Goal: Information Seeking & Learning: Learn about a topic

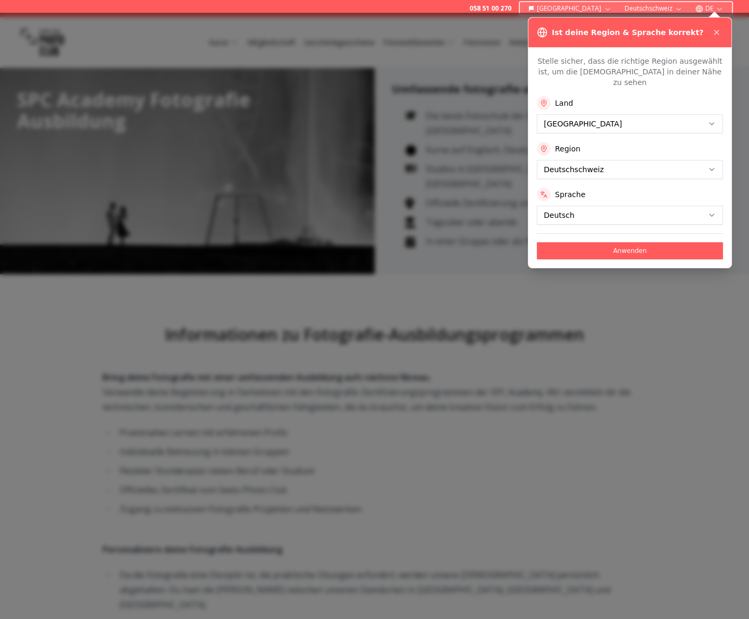
click at [724, 33] on div "Ist deine Region & Sprache korrekt?" at bounding box center [629, 33] width 203 height 30
click at [719, 32] on icon at bounding box center [716, 32] width 9 height 9
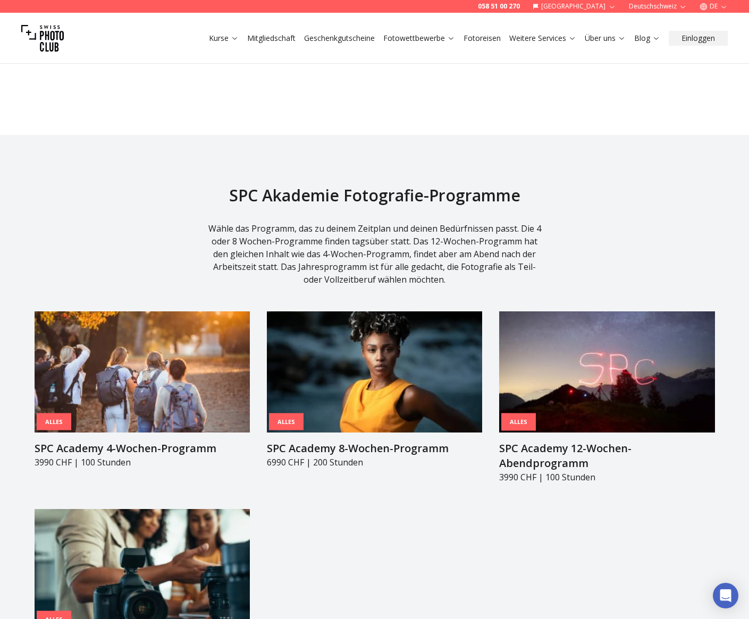
scroll to position [910, 0]
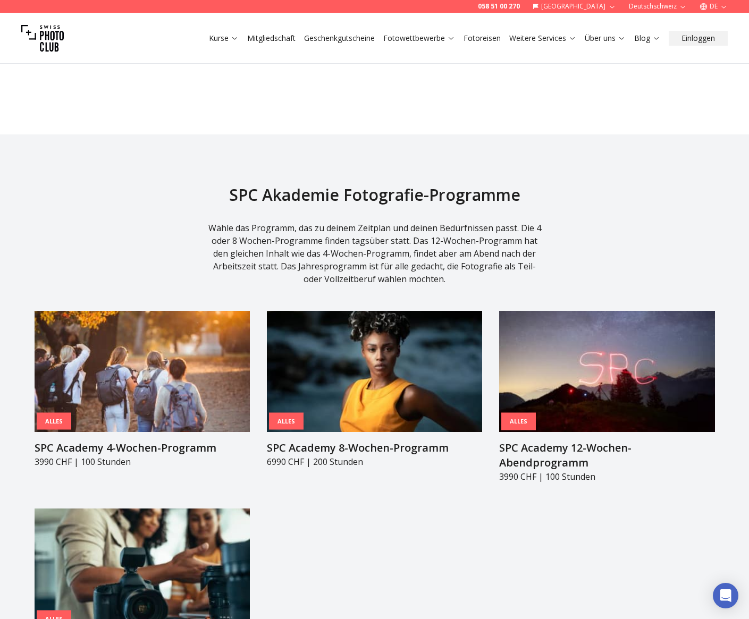
click at [486, 43] on button "Fotoreisen" at bounding box center [482, 38] width 46 height 15
click at [486, 40] on link "Fotoreisen" at bounding box center [482, 38] width 37 height 11
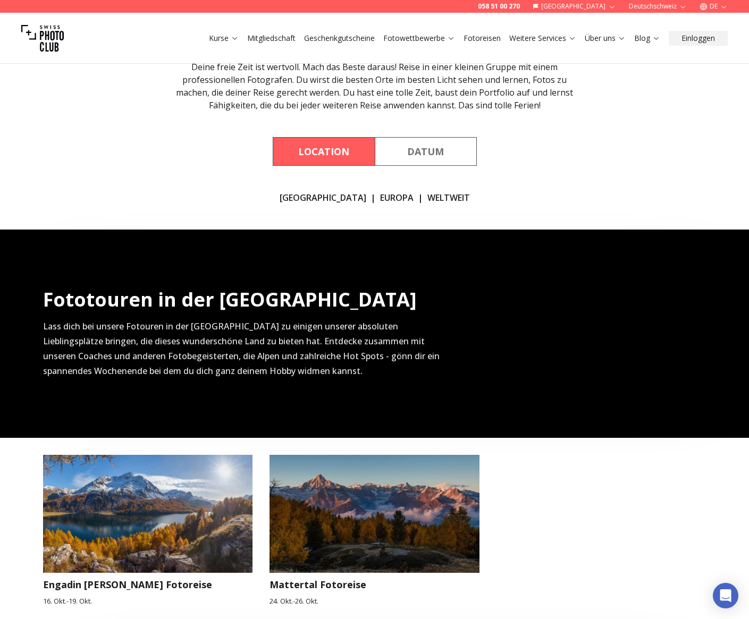
scroll to position [268, 0]
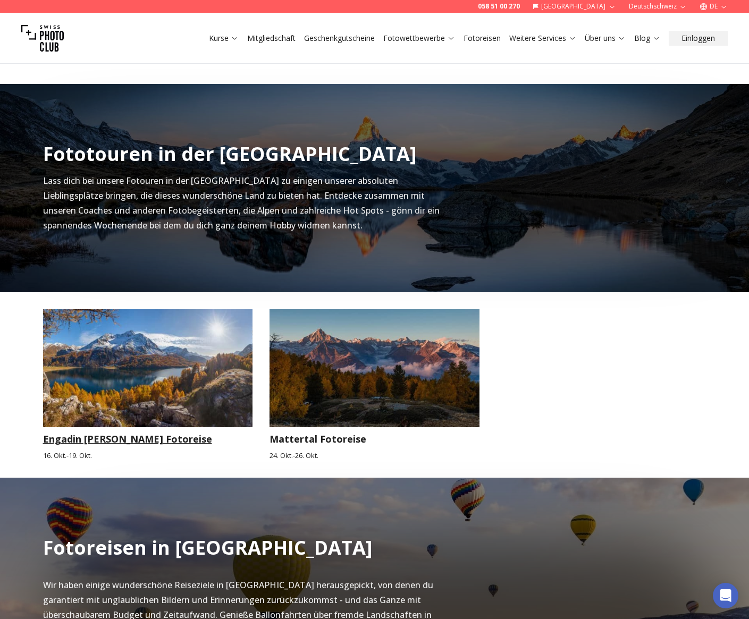
click at [125, 385] on img at bounding box center [148, 368] width 210 height 118
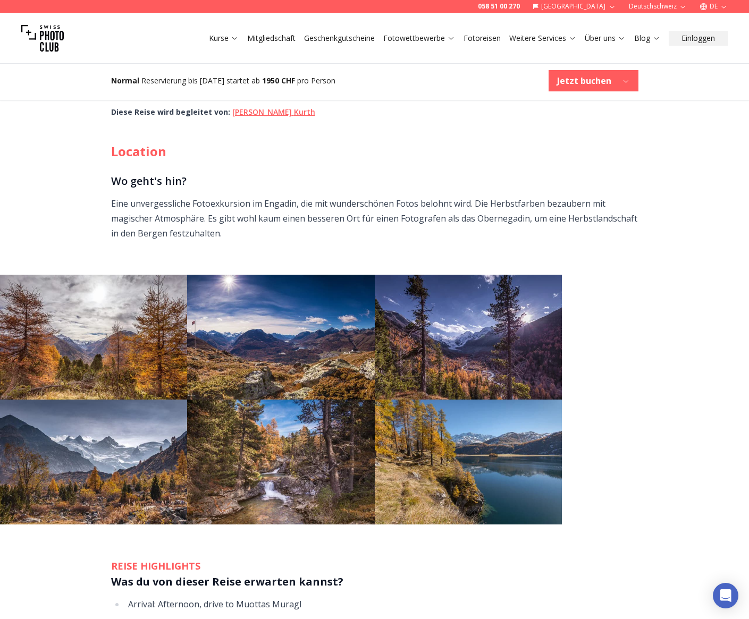
scroll to position [477, 0]
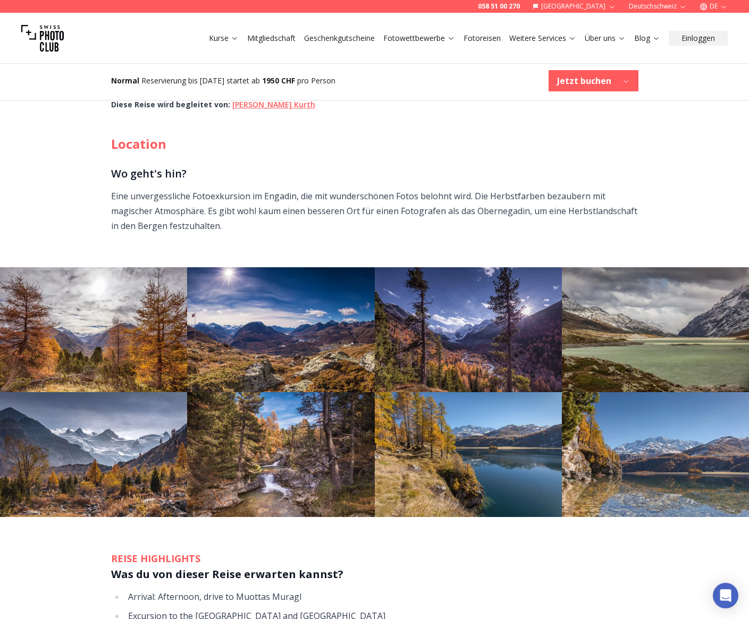
click at [129, 341] on img at bounding box center [93, 329] width 187 height 125
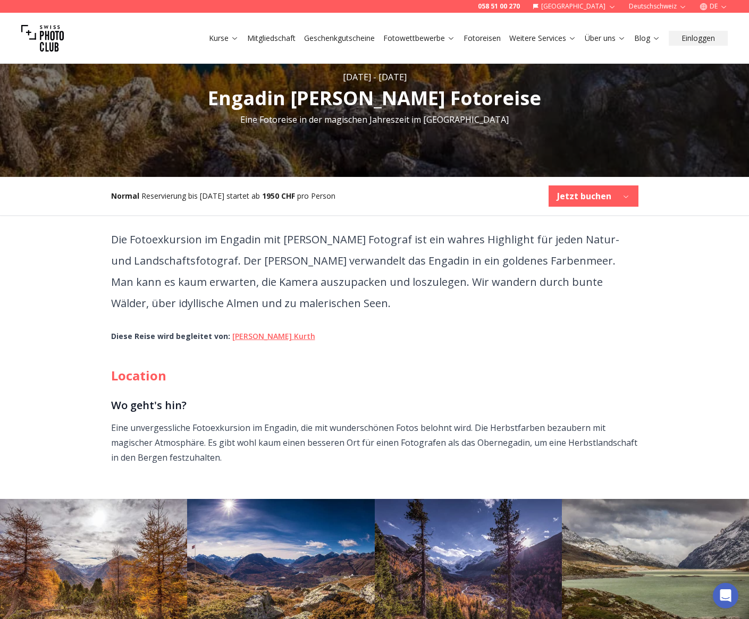
scroll to position [0, 0]
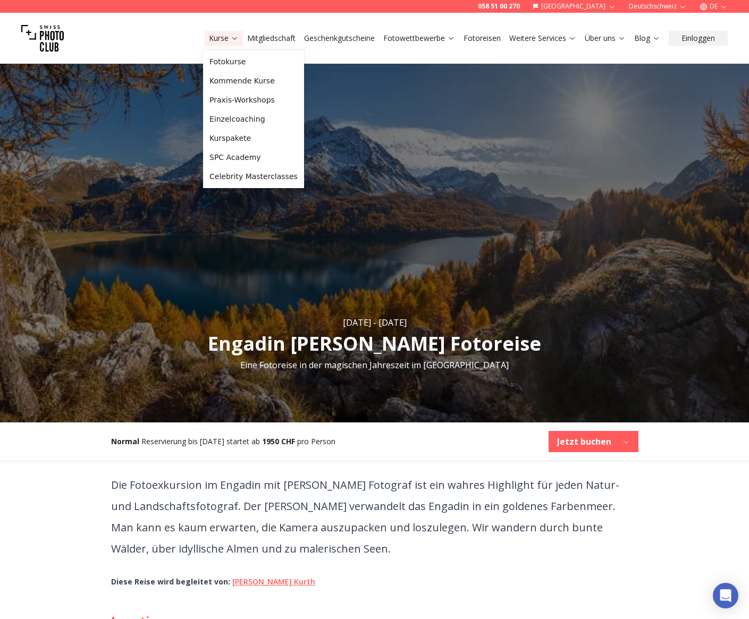
click at [232, 37] on icon at bounding box center [235, 38] width 8 height 8
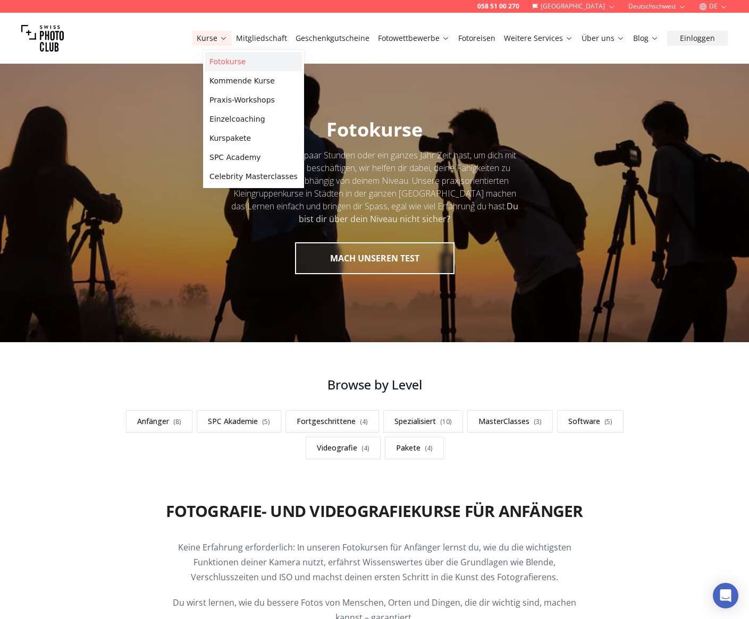
click at [234, 57] on link "Fotokurse" at bounding box center [253, 61] width 97 height 19
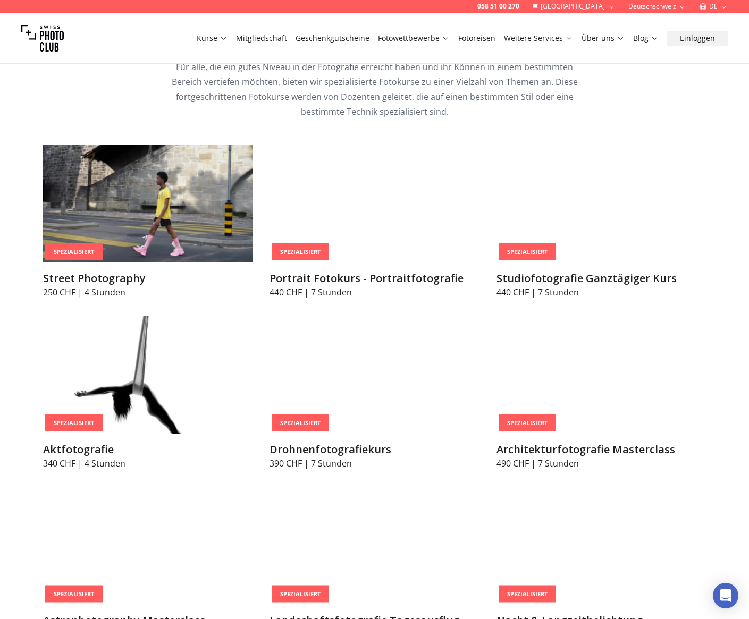
scroll to position [2197, 0]
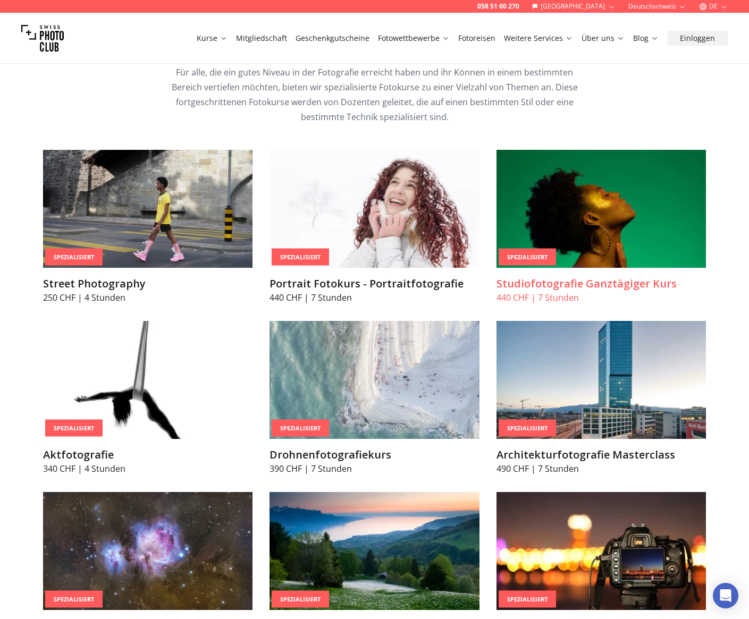
click at [574, 218] on img at bounding box center [602, 209] width 210 height 118
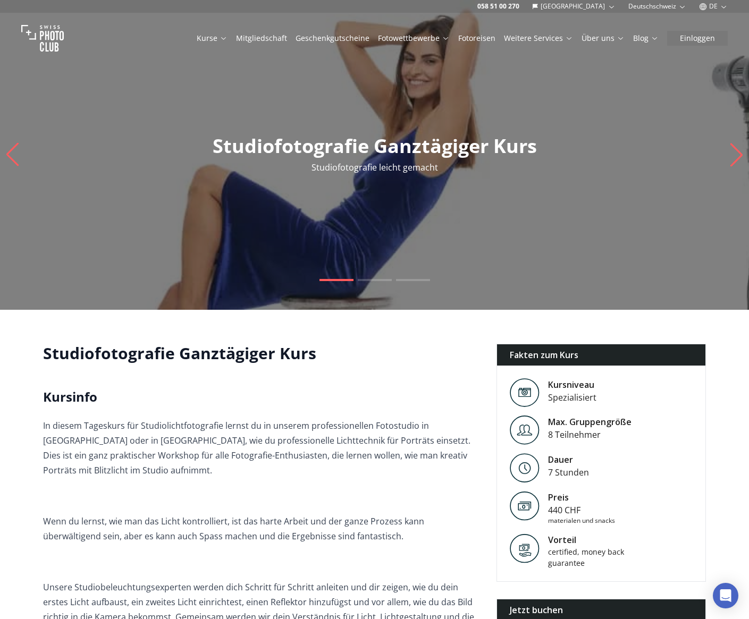
click at [379, 279] on span at bounding box center [375, 280] width 34 height 2
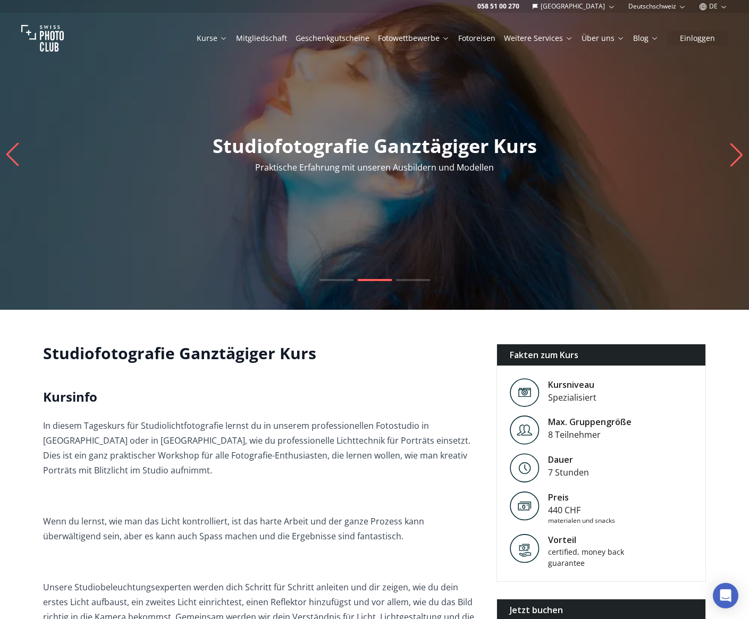
click at [735, 149] on icon "Next slide" at bounding box center [737, 155] width 12 height 23
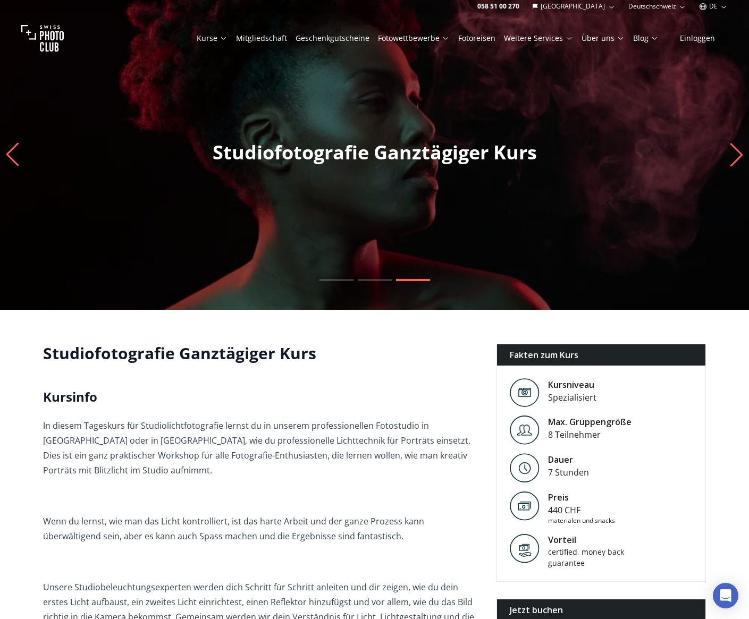
click at [735, 149] on icon "Next slide" at bounding box center [737, 155] width 12 height 23
